Goal: Information Seeking & Learning: Learn about a topic

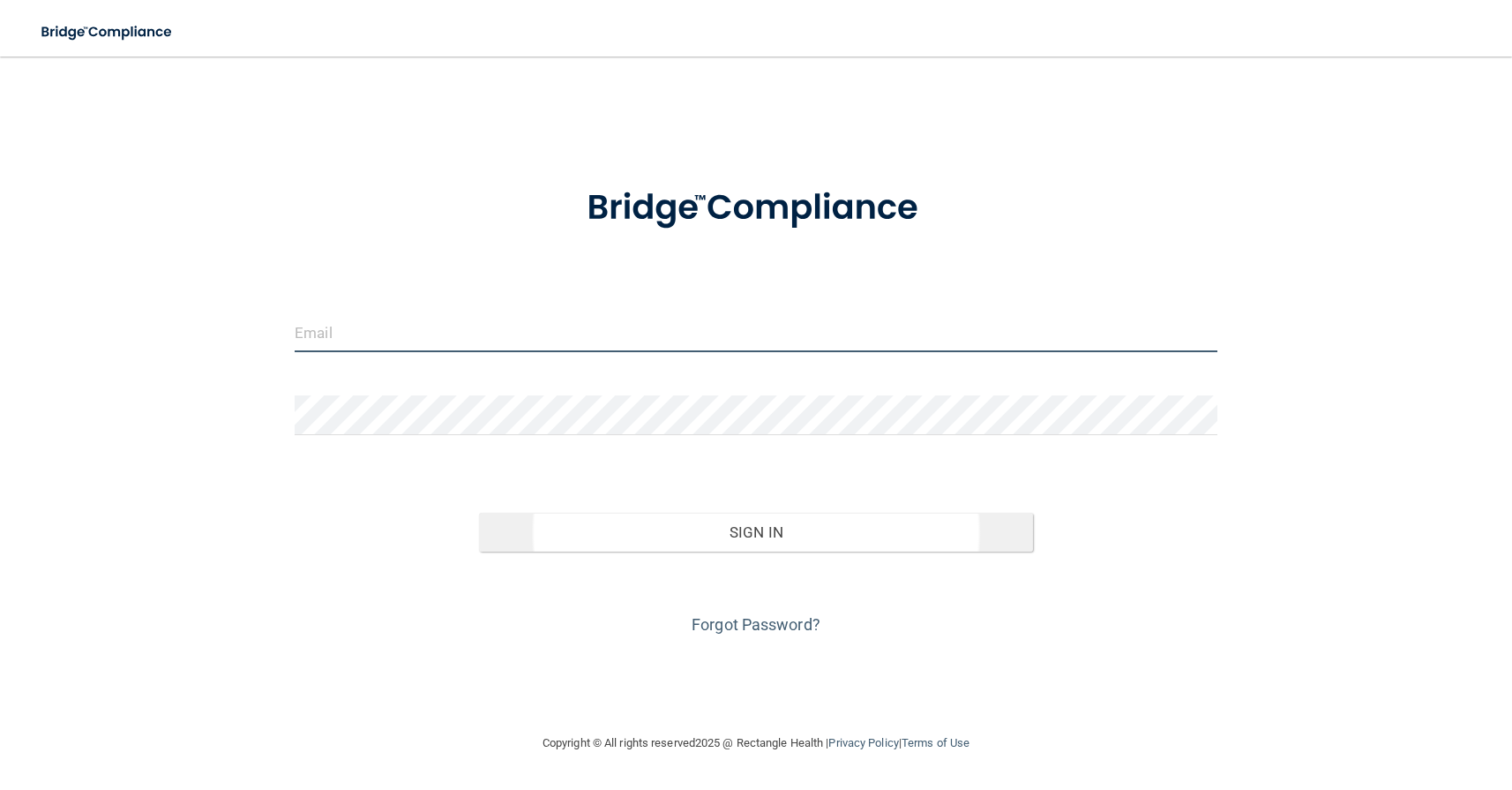
type input "[EMAIL_ADDRESS][DOMAIN_NAME]"
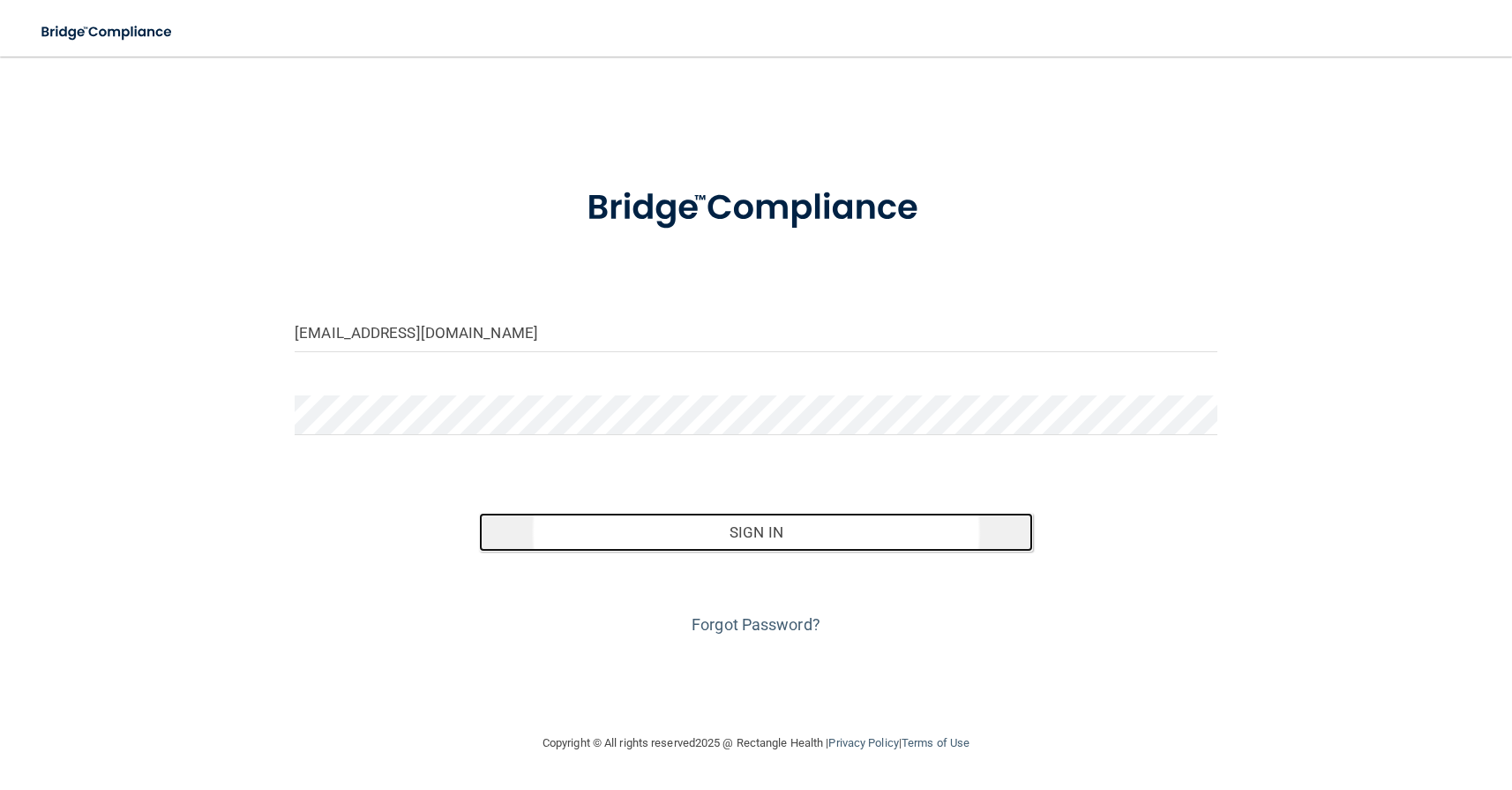
click at [772, 533] on button "Sign In" at bounding box center [756, 531] width 554 height 39
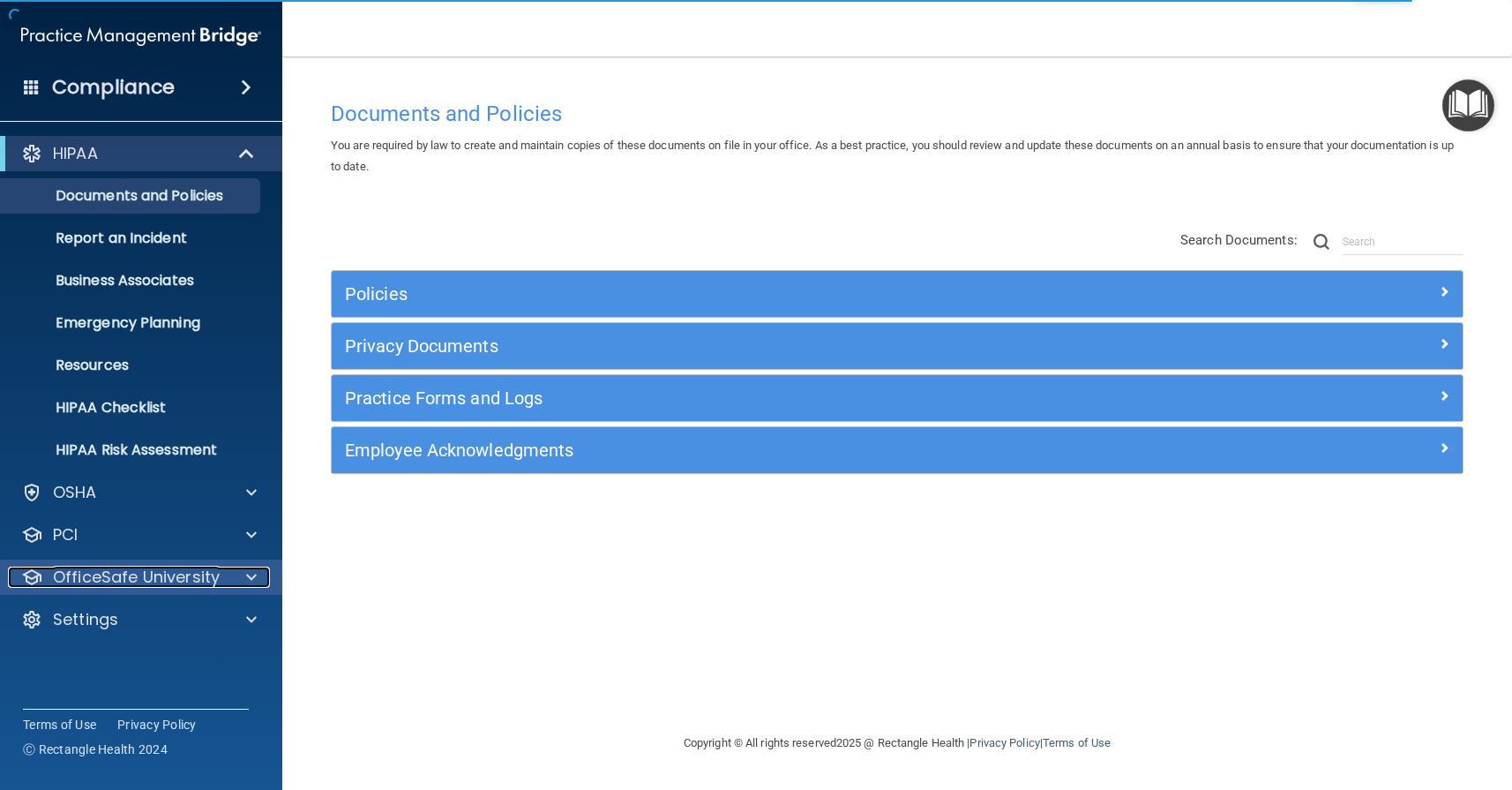
click at [251, 582] on span at bounding box center [251, 577] width 11 height 21
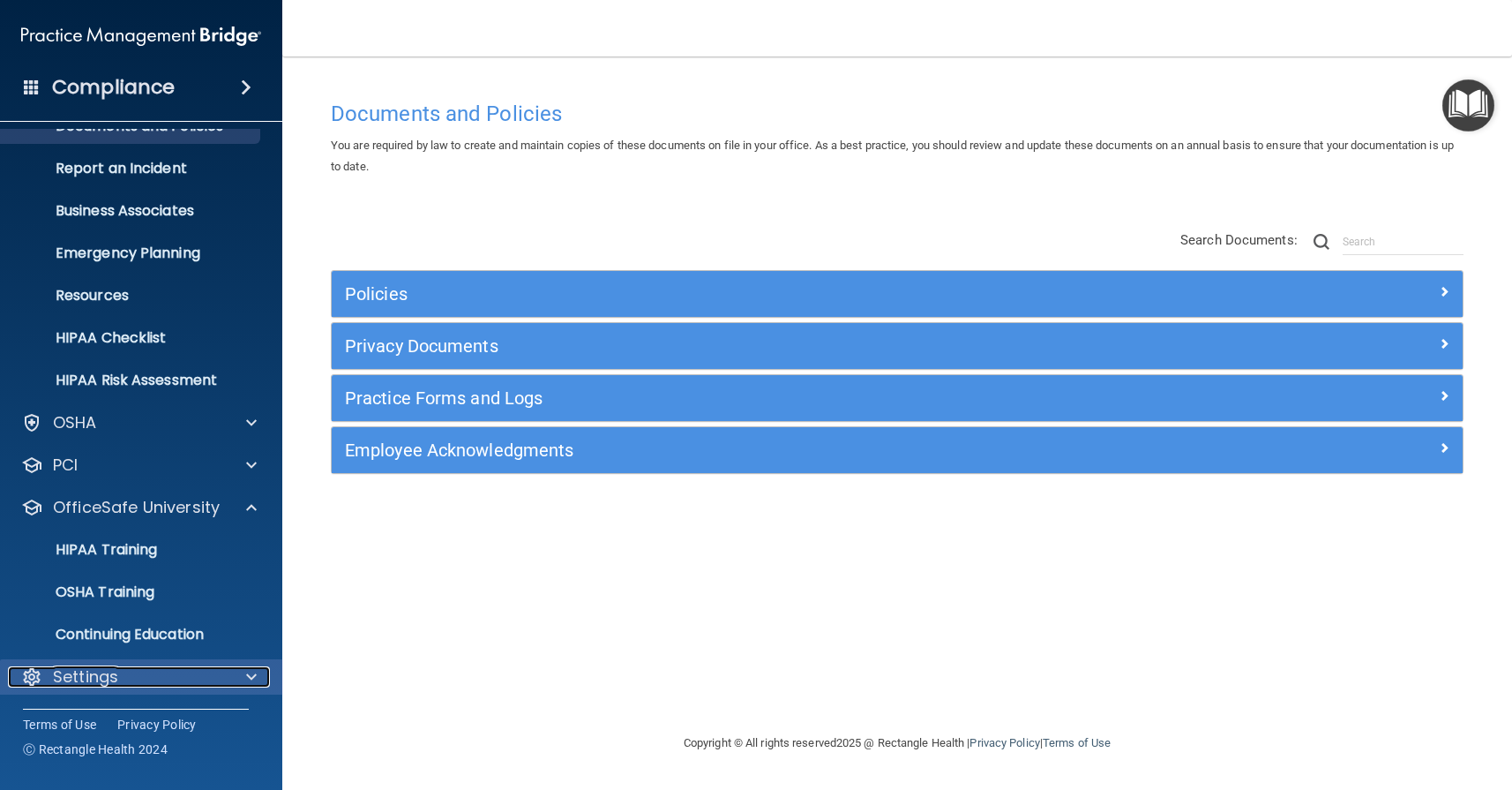
click at [250, 676] on span at bounding box center [251, 677] width 11 height 21
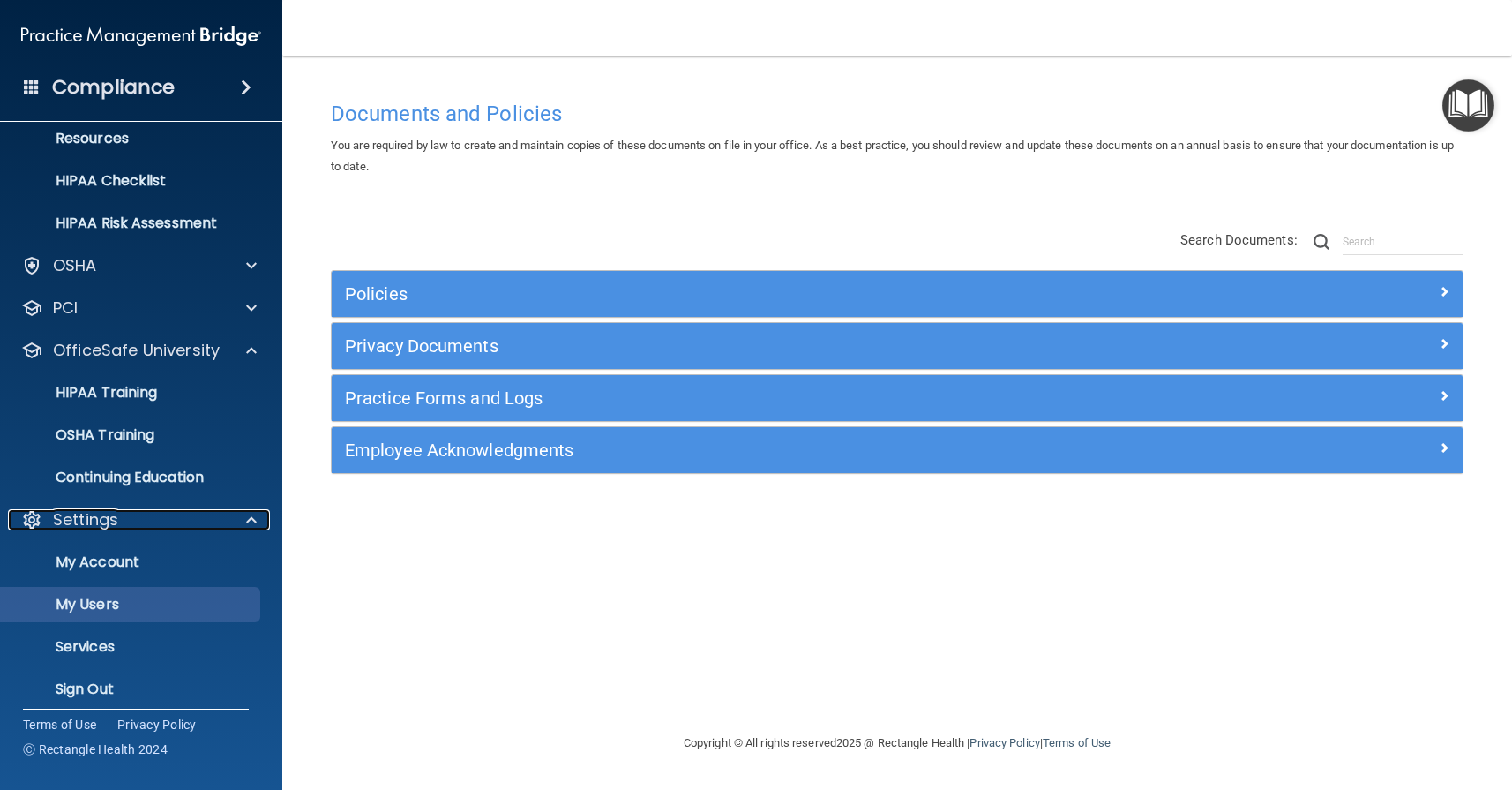
scroll to position [239, 0]
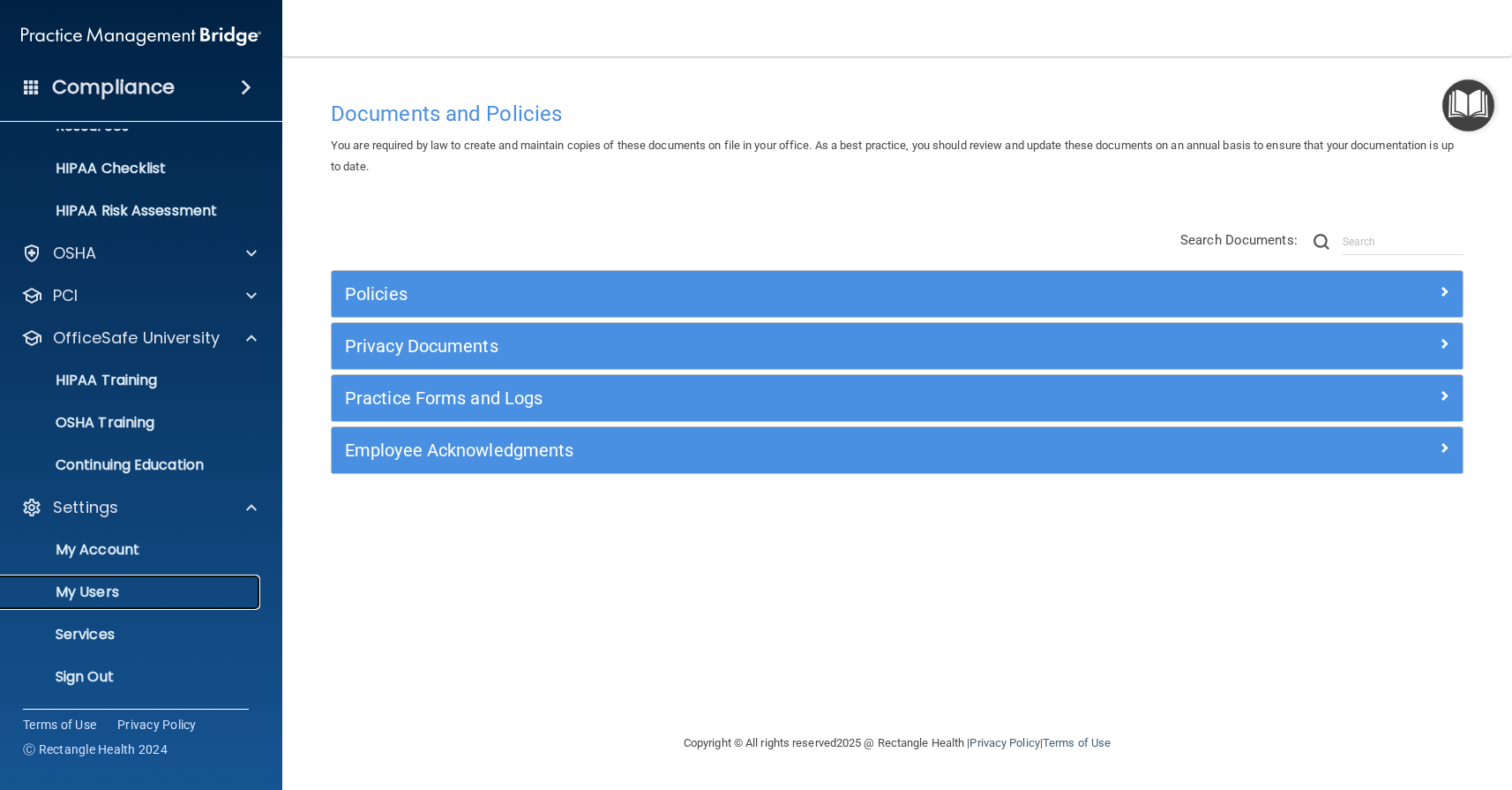
click at [100, 592] on p "My Users" at bounding box center [132, 592] width 241 height 17
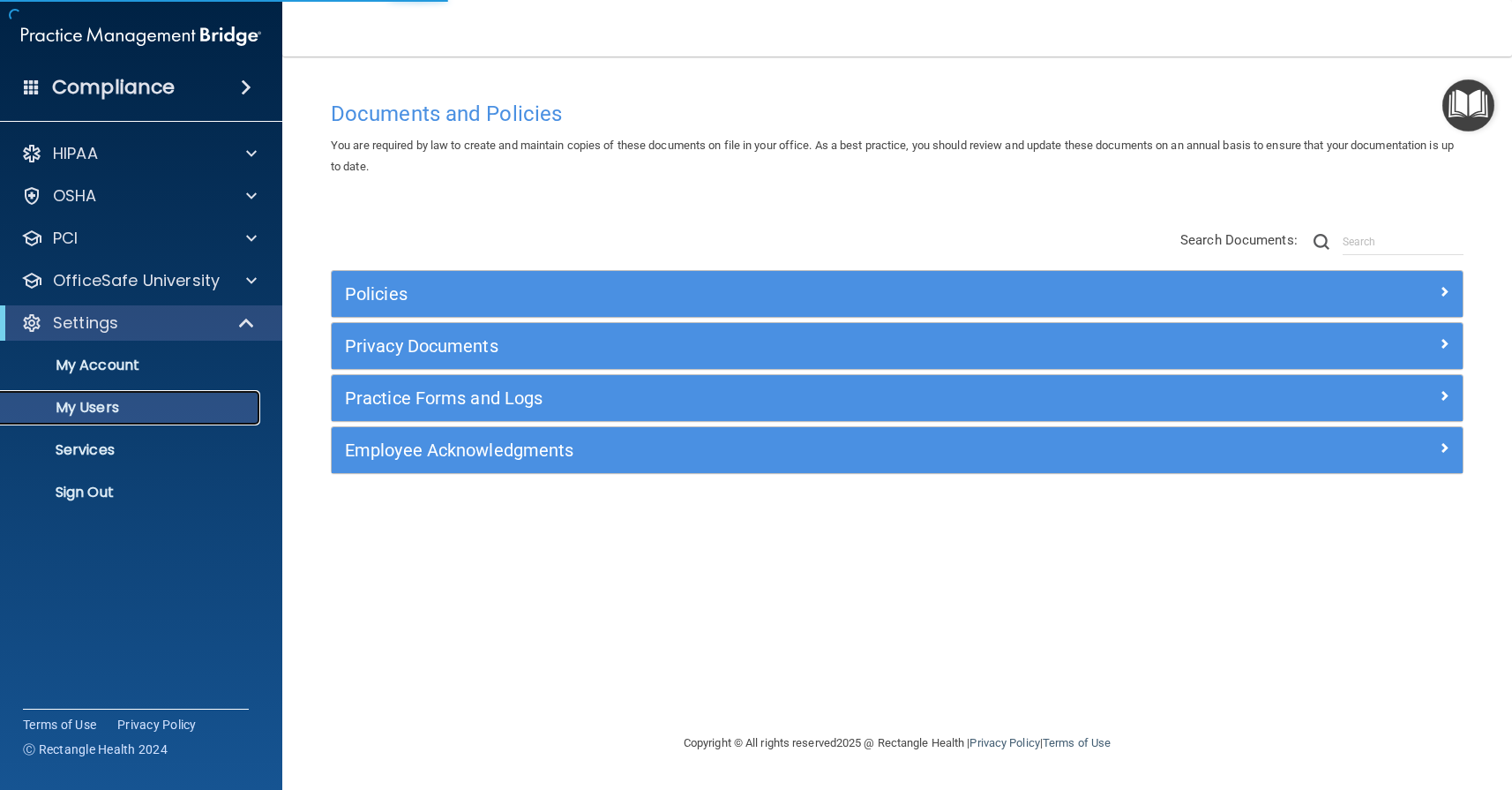
select select "20"
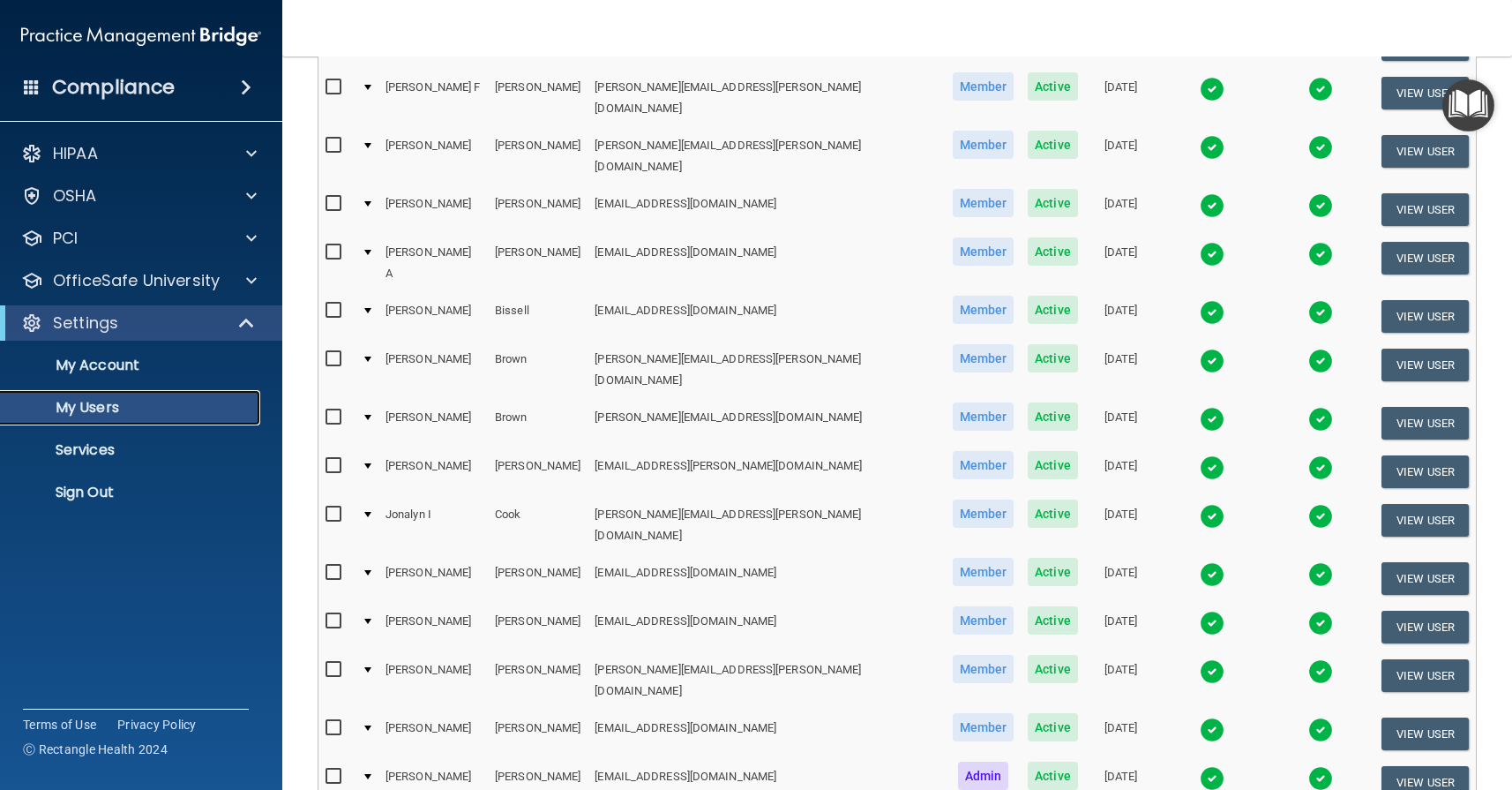
scroll to position [88, 0]
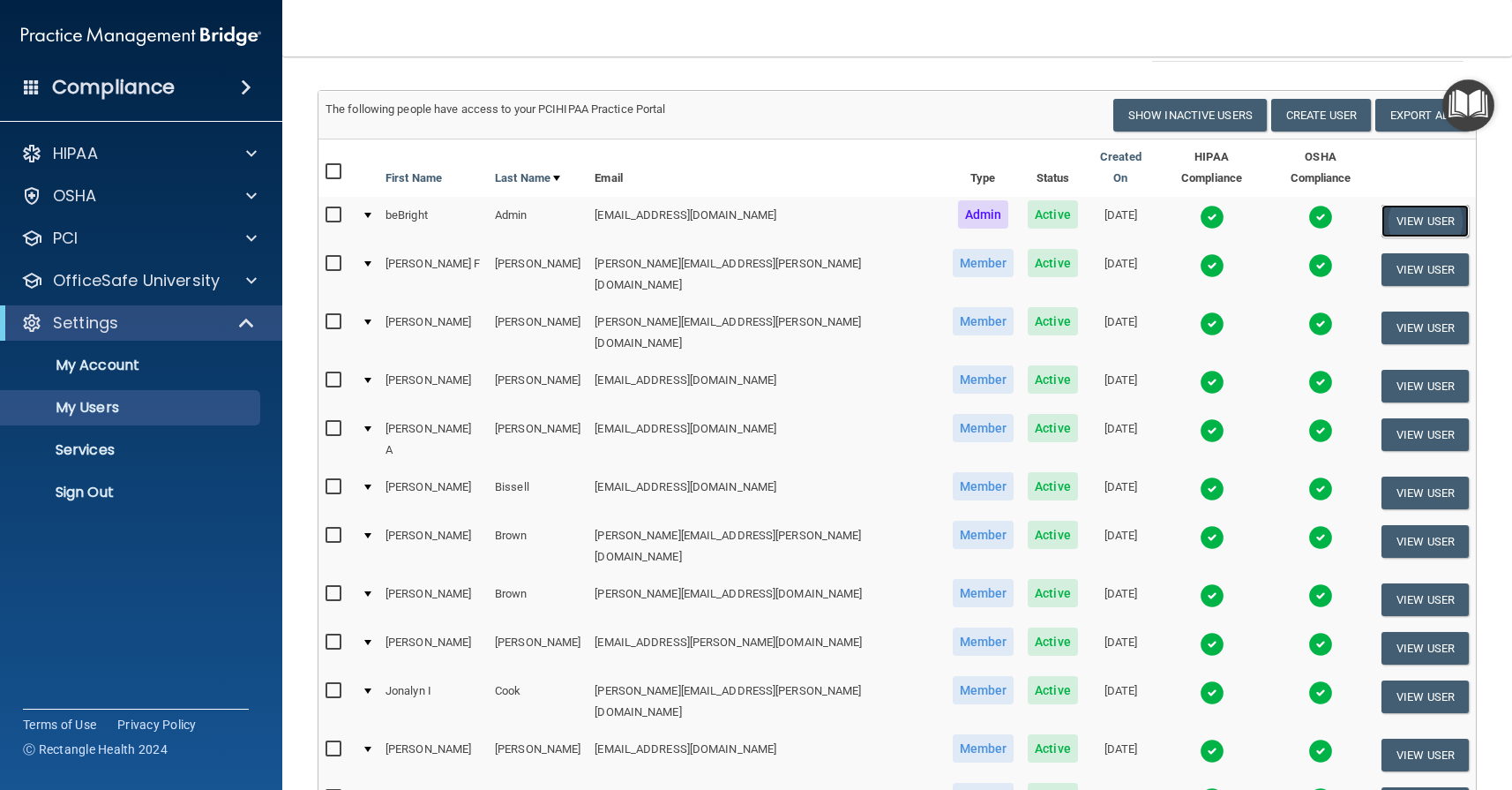
click at [1412, 204] on button "View User" at bounding box center [1425, 221] width 88 height 33
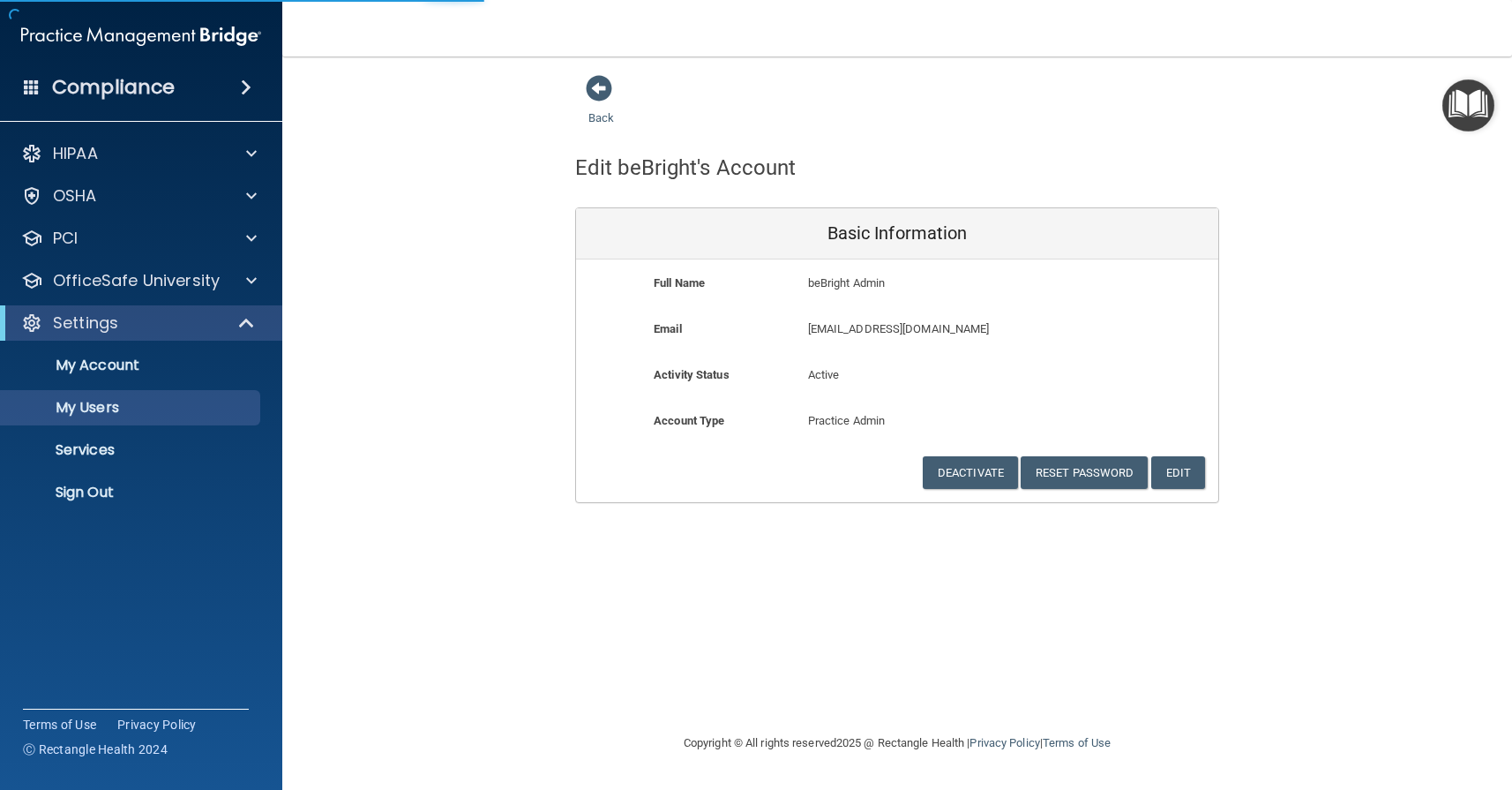
select select "20"
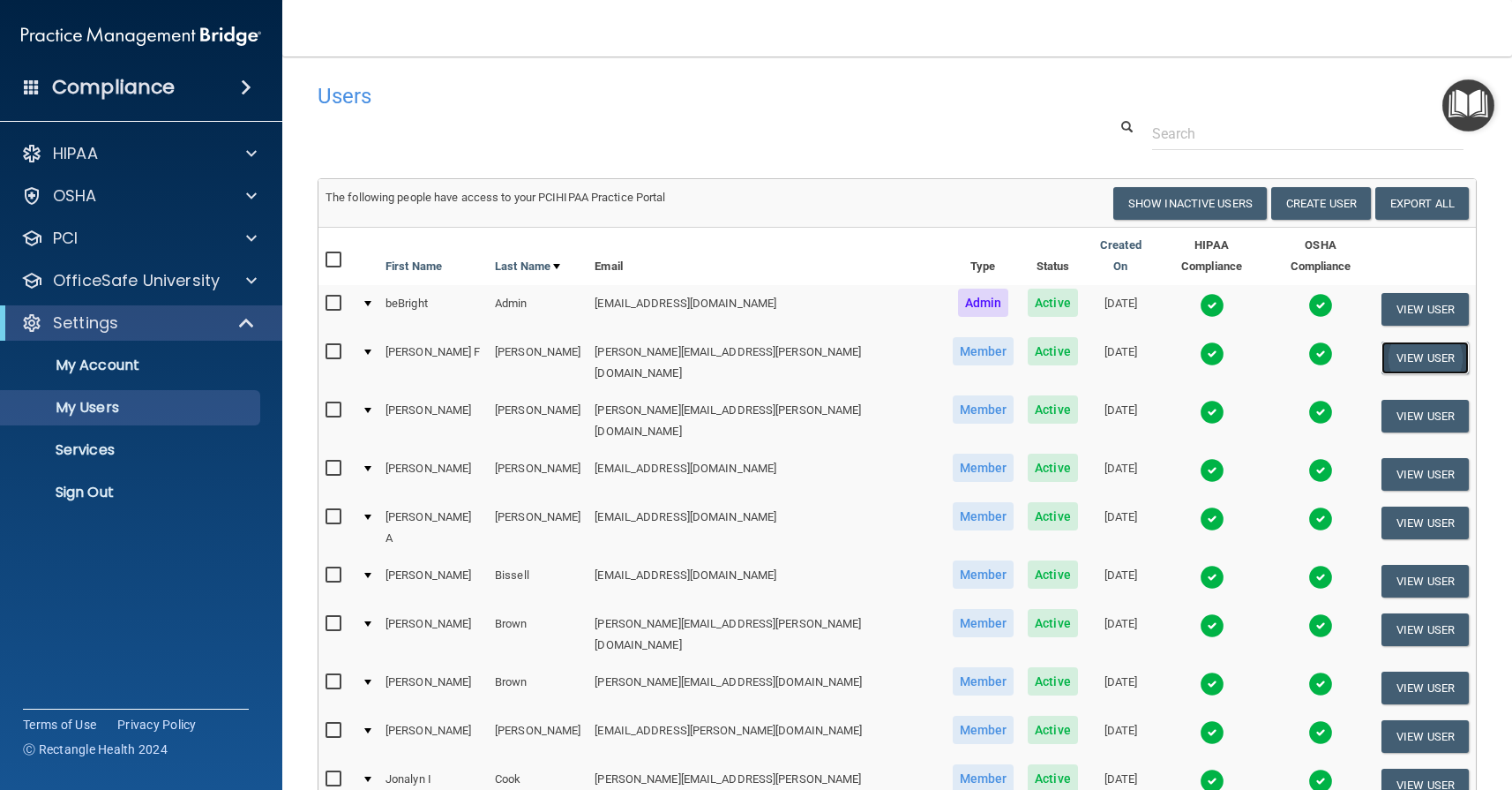
click at [1394, 348] on button "View User" at bounding box center [1425, 358] width 88 height 33
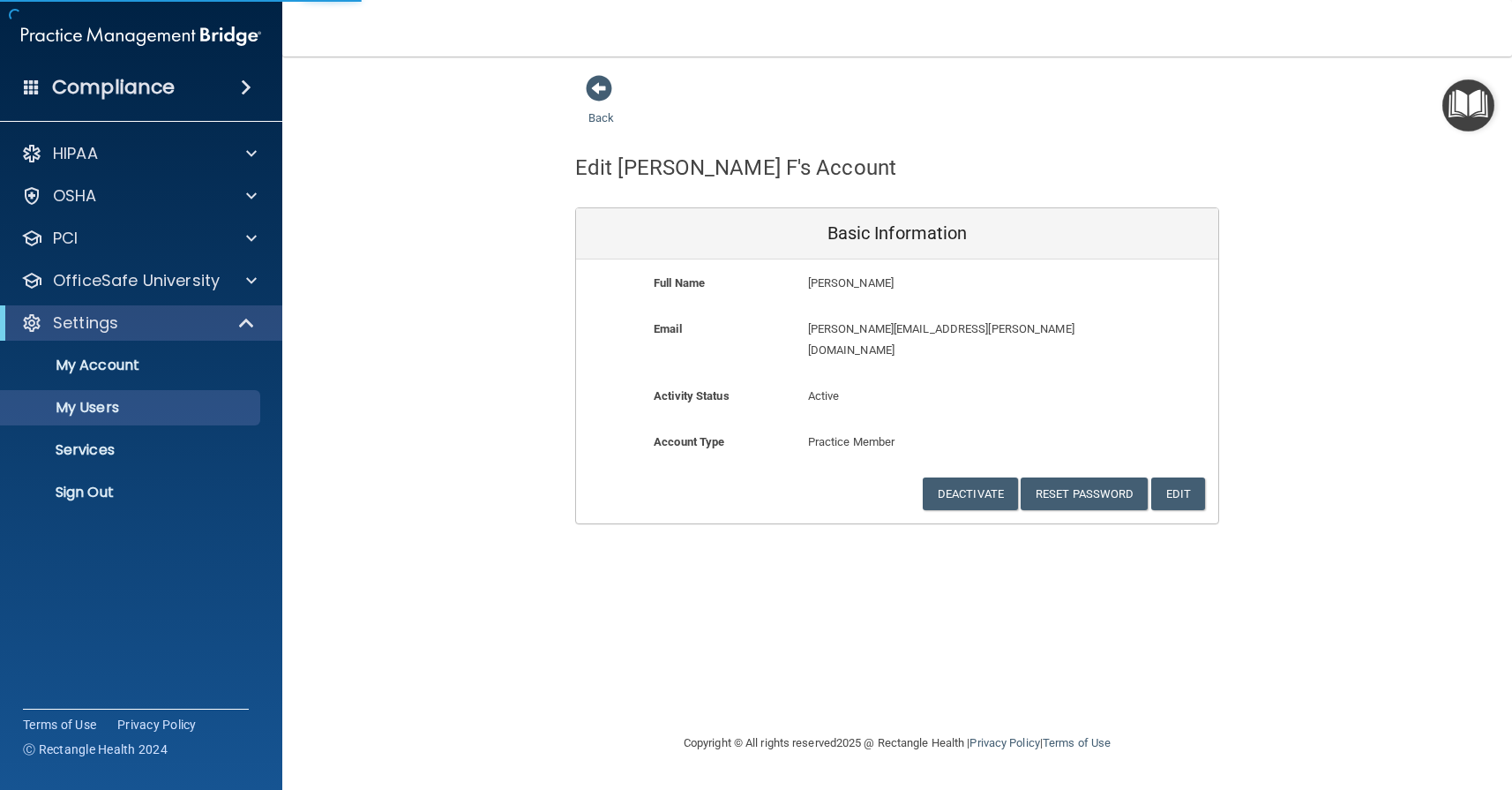
click at [98, 81] on h4 "Compliance" at bounding box center [113, 88] width 122 height 25
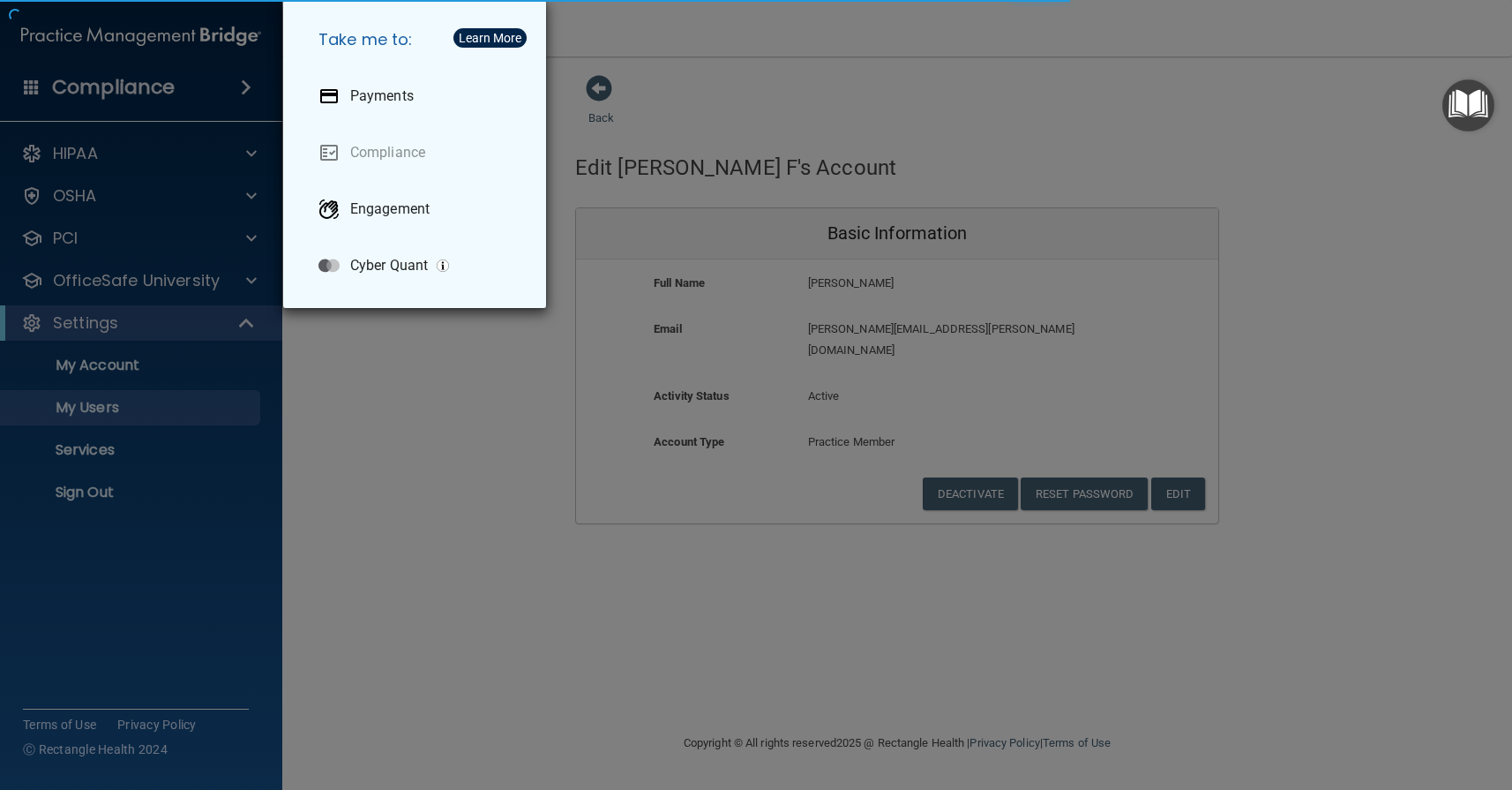
select select "20"
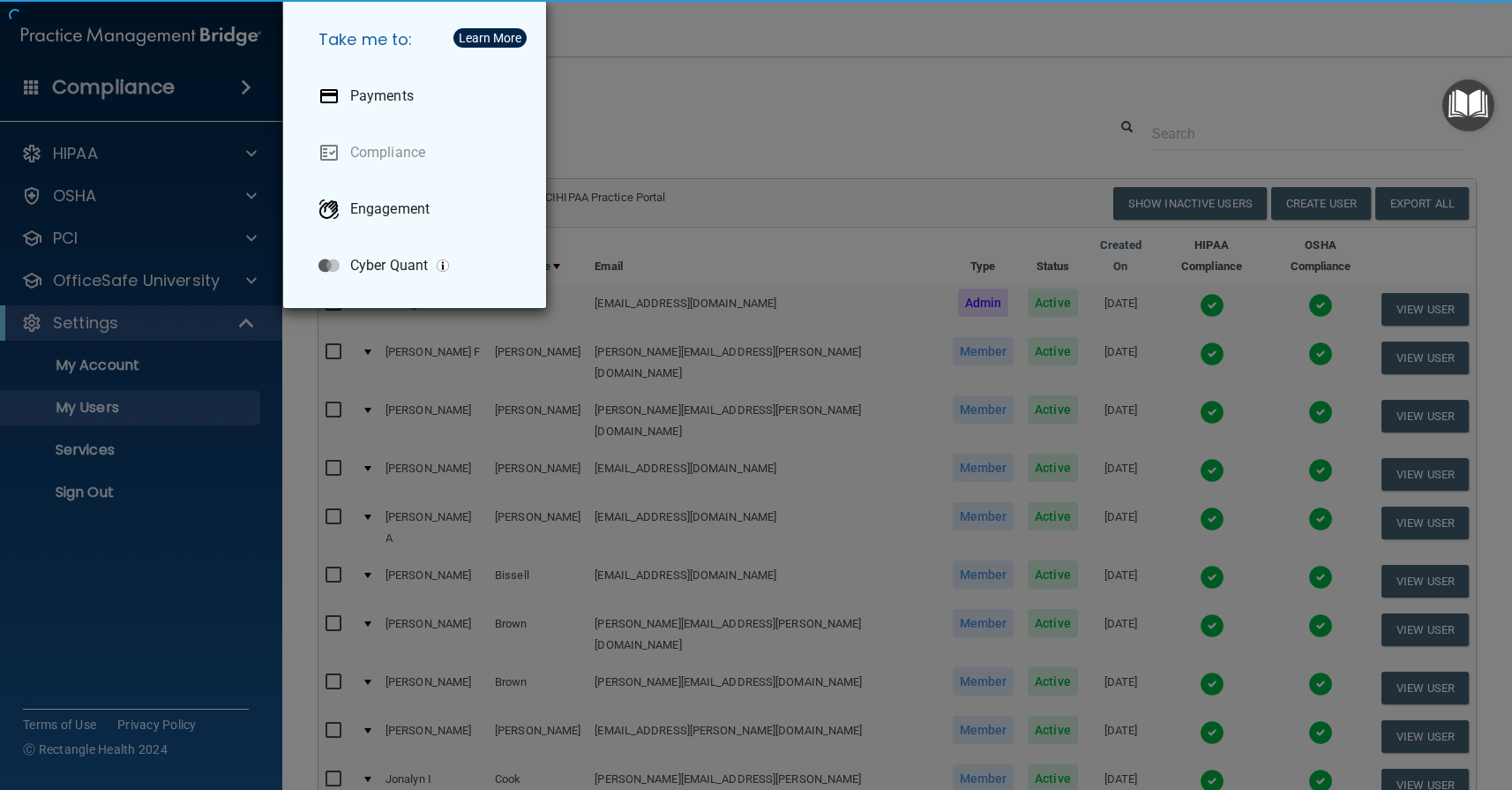
click at [118, 665] on div "Take me to: Payments Compliance Engagement Cyber Quant" at bounding box center [756, 395] width 1512 height 790
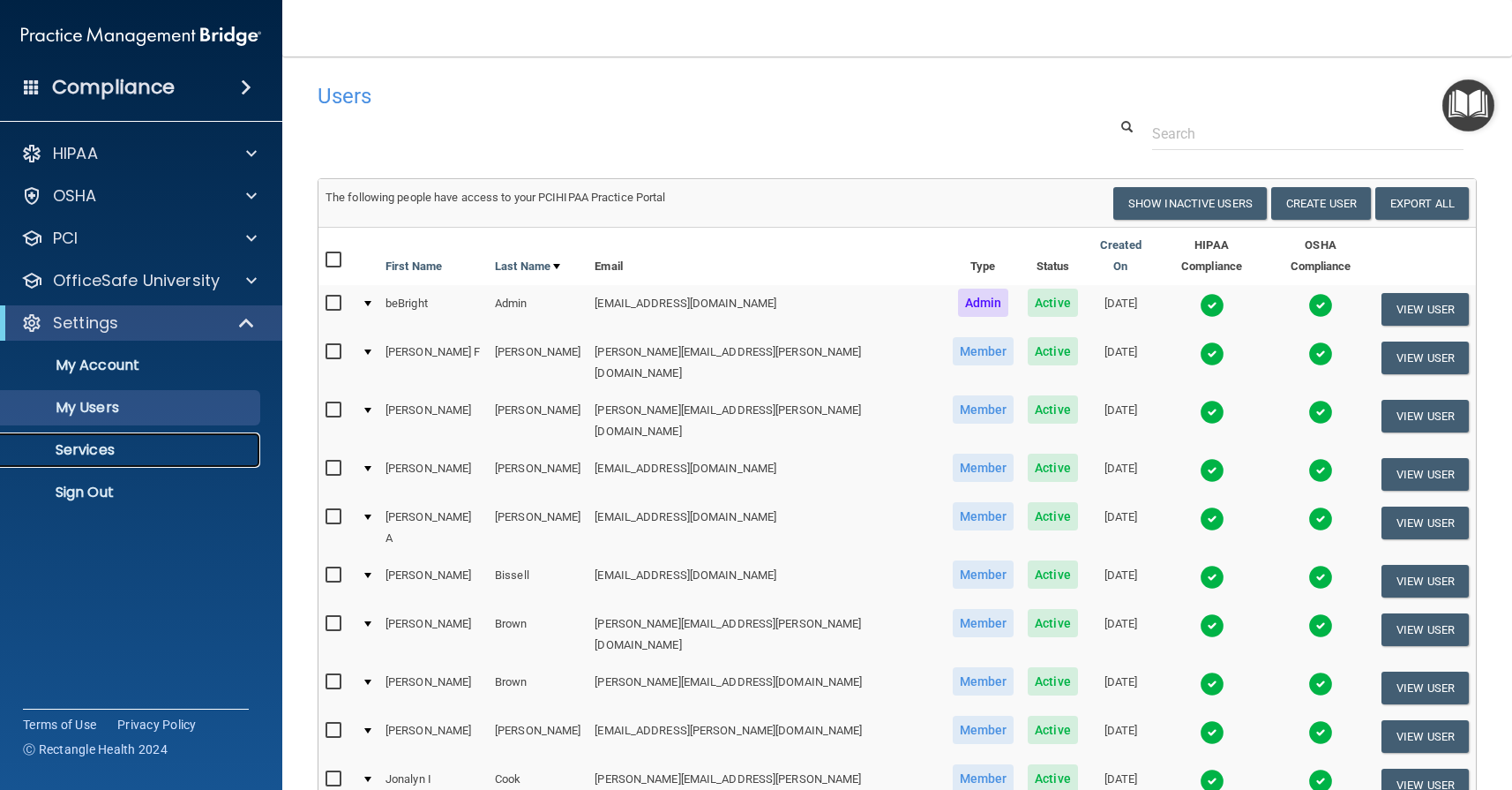
click at [94, 456] on p "Services" at bounding box center [132, 449] width 241 height 17
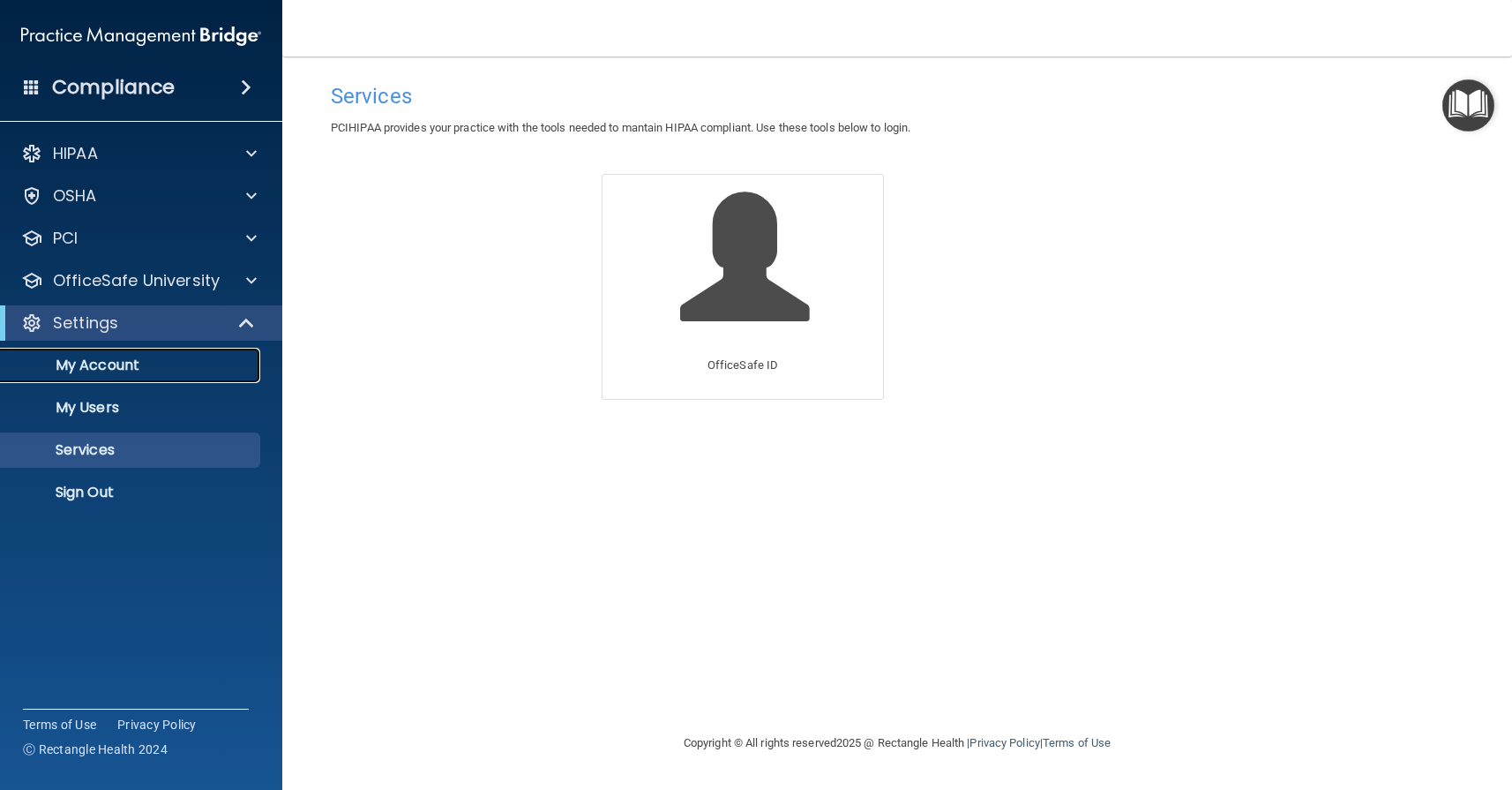
click at [70, 367] on p "My Account" at bounding box center [132, 366] width 241 height 17
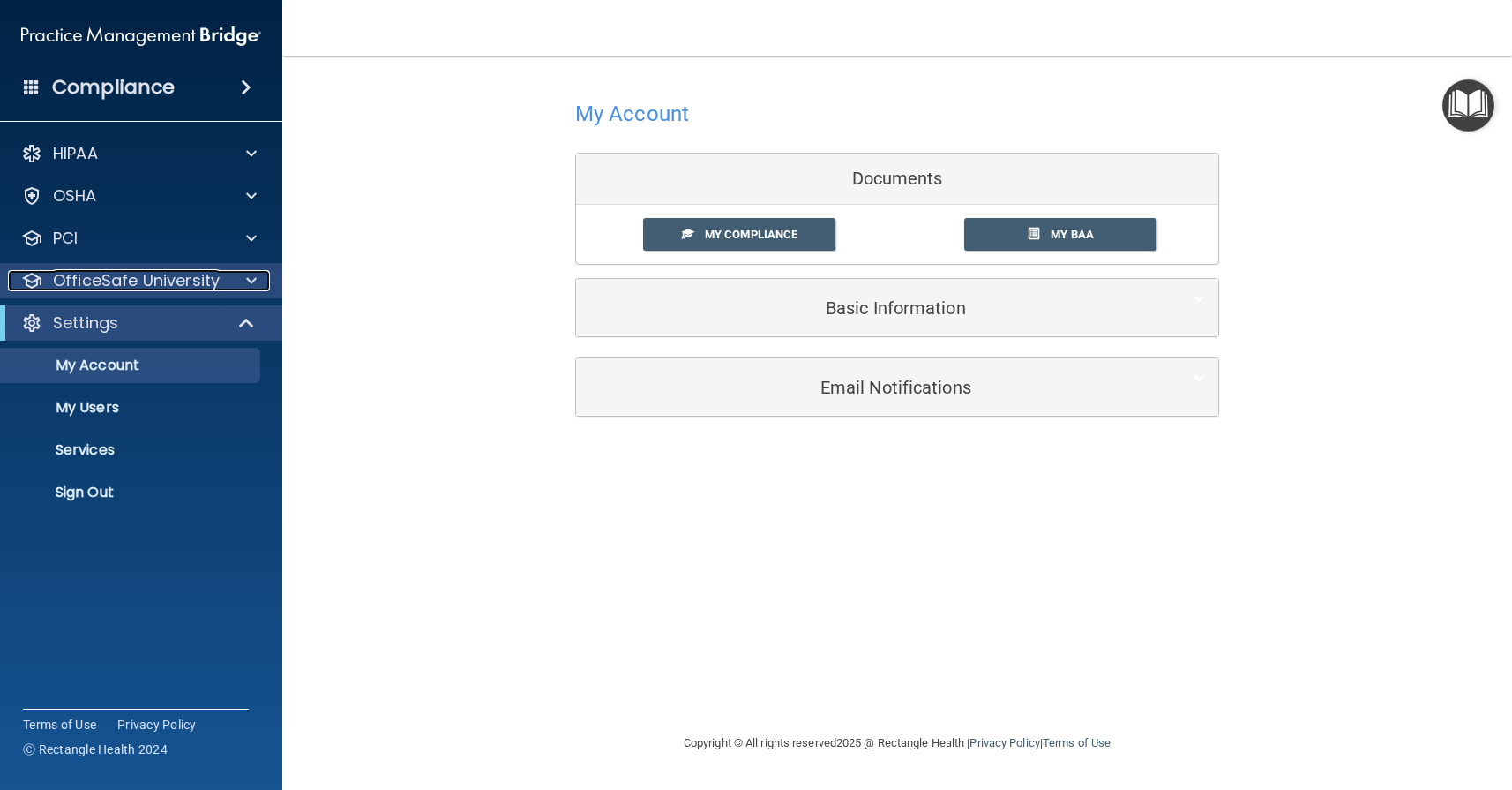
click at [86, 283] on p "OfficeSafe University" at bounding box center [136, 281] width 167 height 21
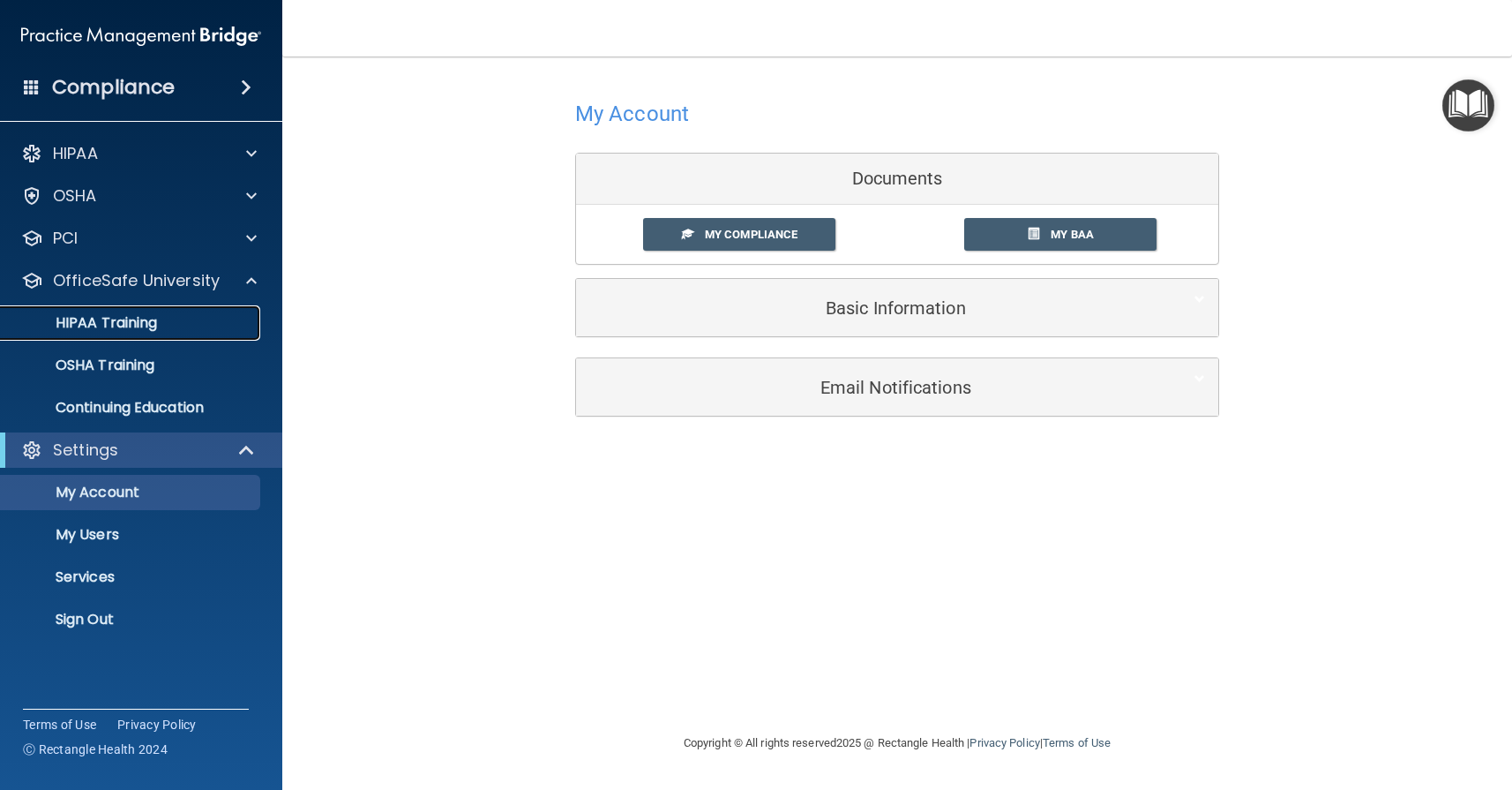
click at [86, 321] on p "HIPAA Training" at bounding box center [84, 323] width 146 height 17
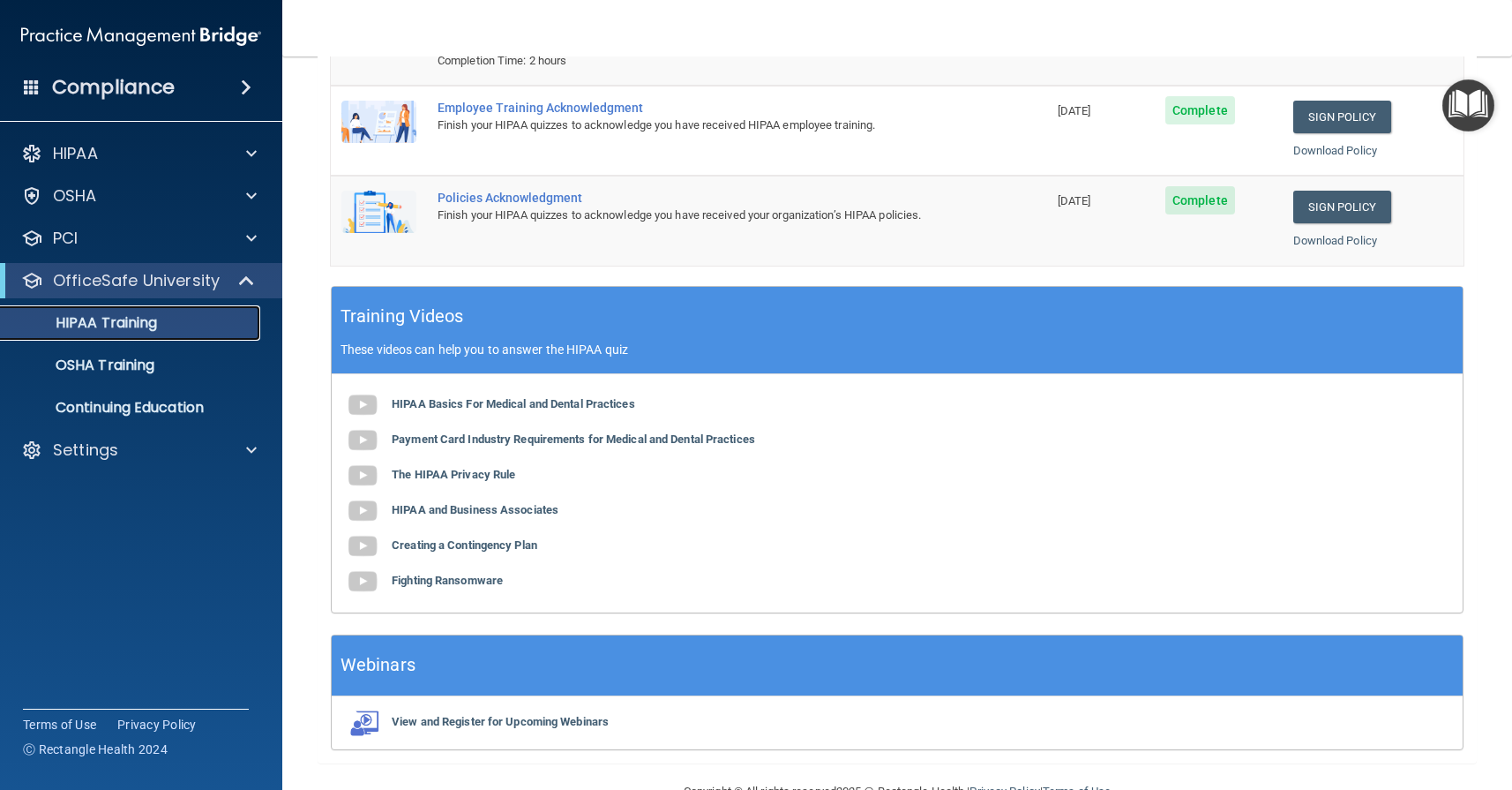
scroll to position [398, 0]
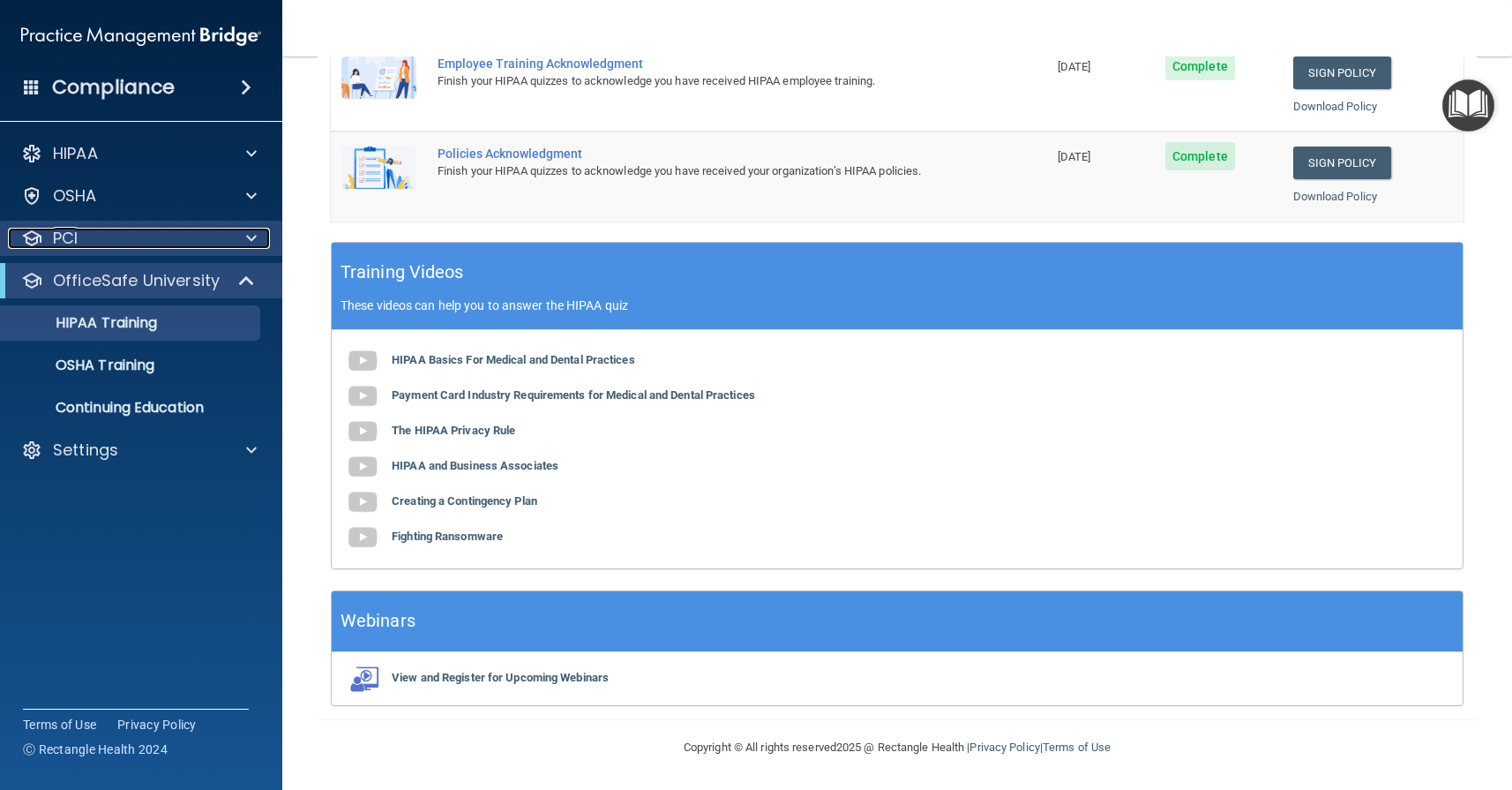
click at [90, 238] on div "PCI" at bounding box center [117, 238] width 219 height 21
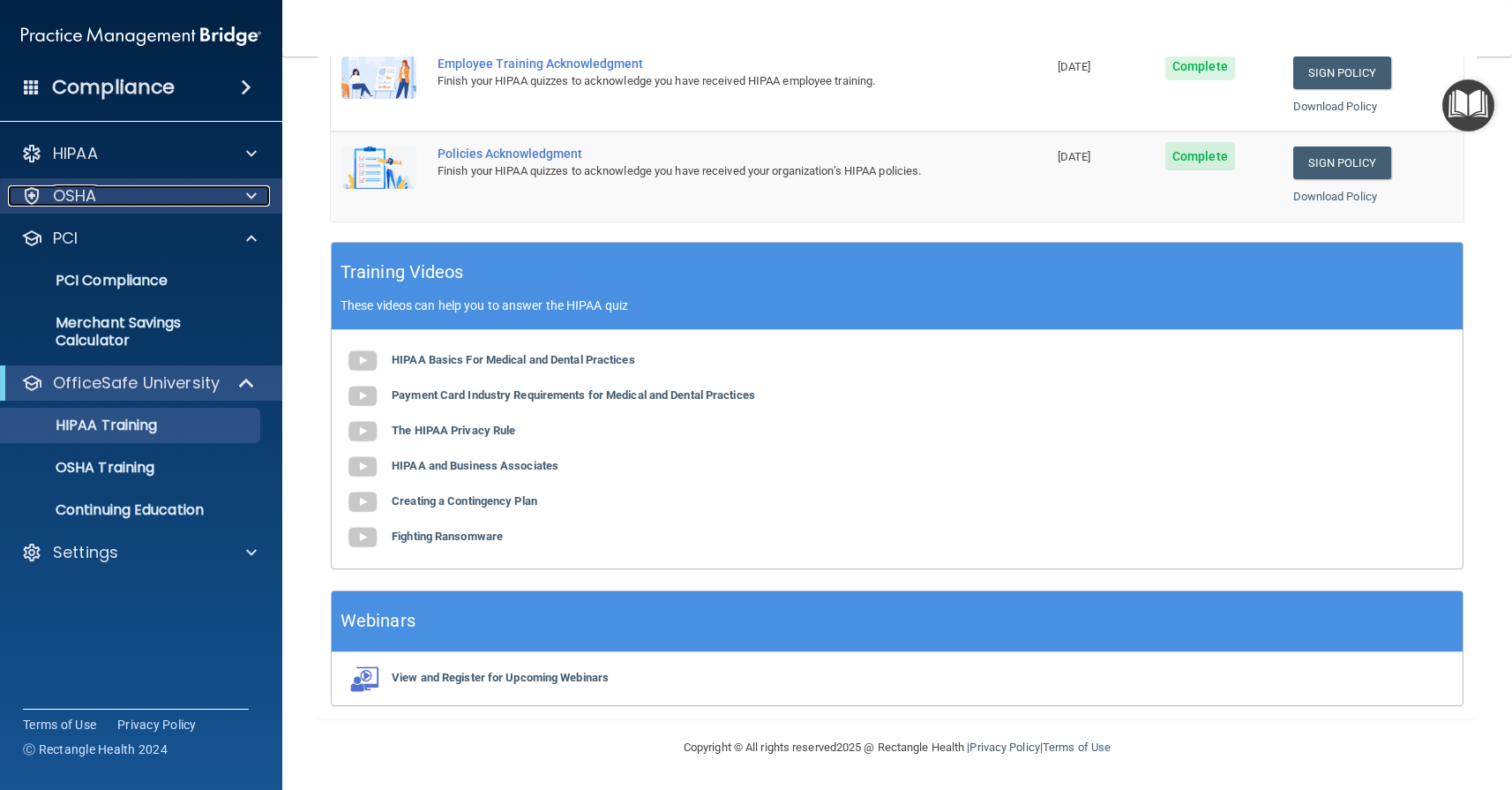
click at [91, 203] on p "OSHA" at bounding box center [75, 196] width 44 height 21
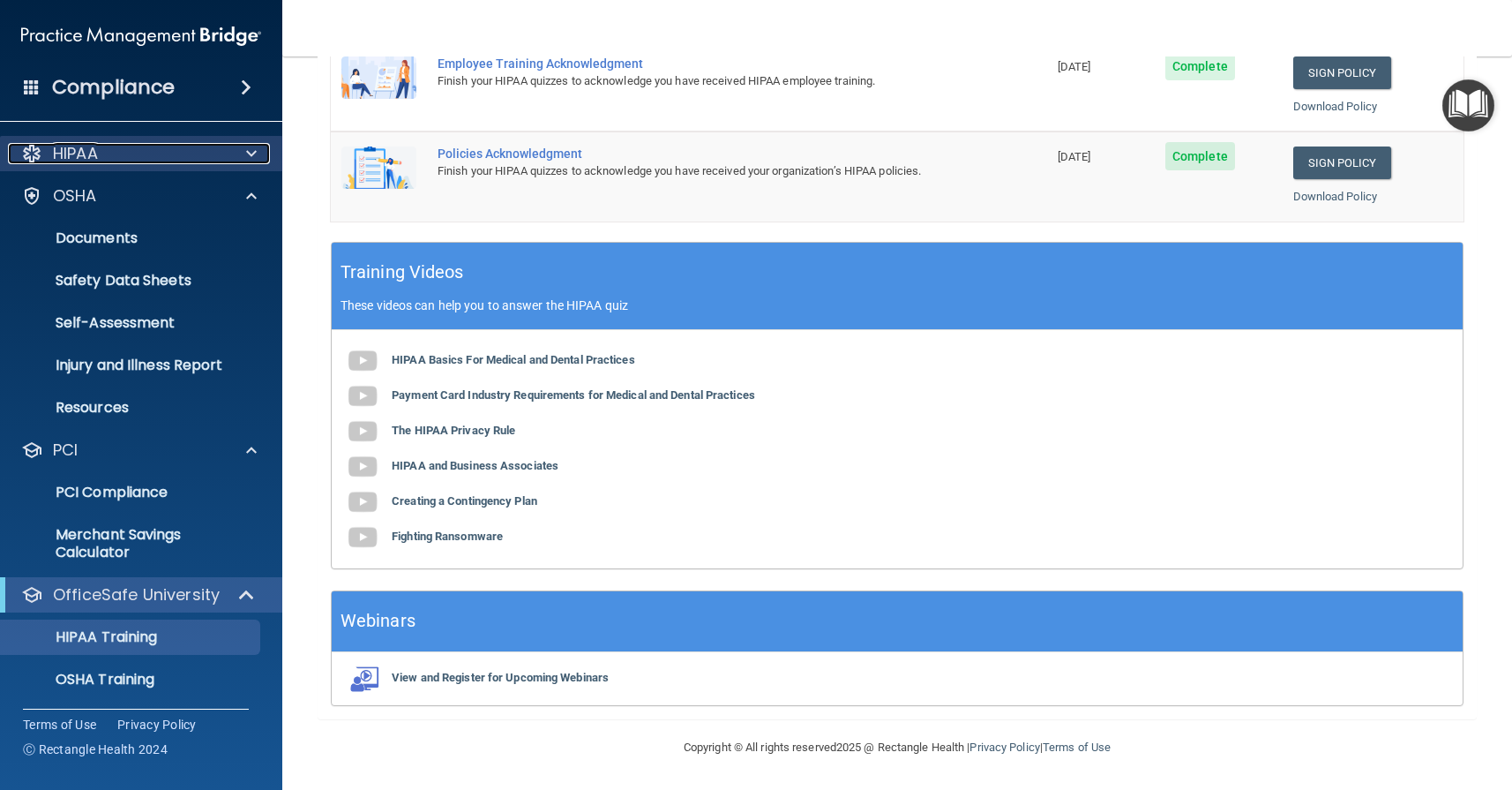
click at [86, 161] on p "HIPAA" at bounding box center [75, 153] width 45 height 21
